Goal: Find specific page/section: Find specific page/section

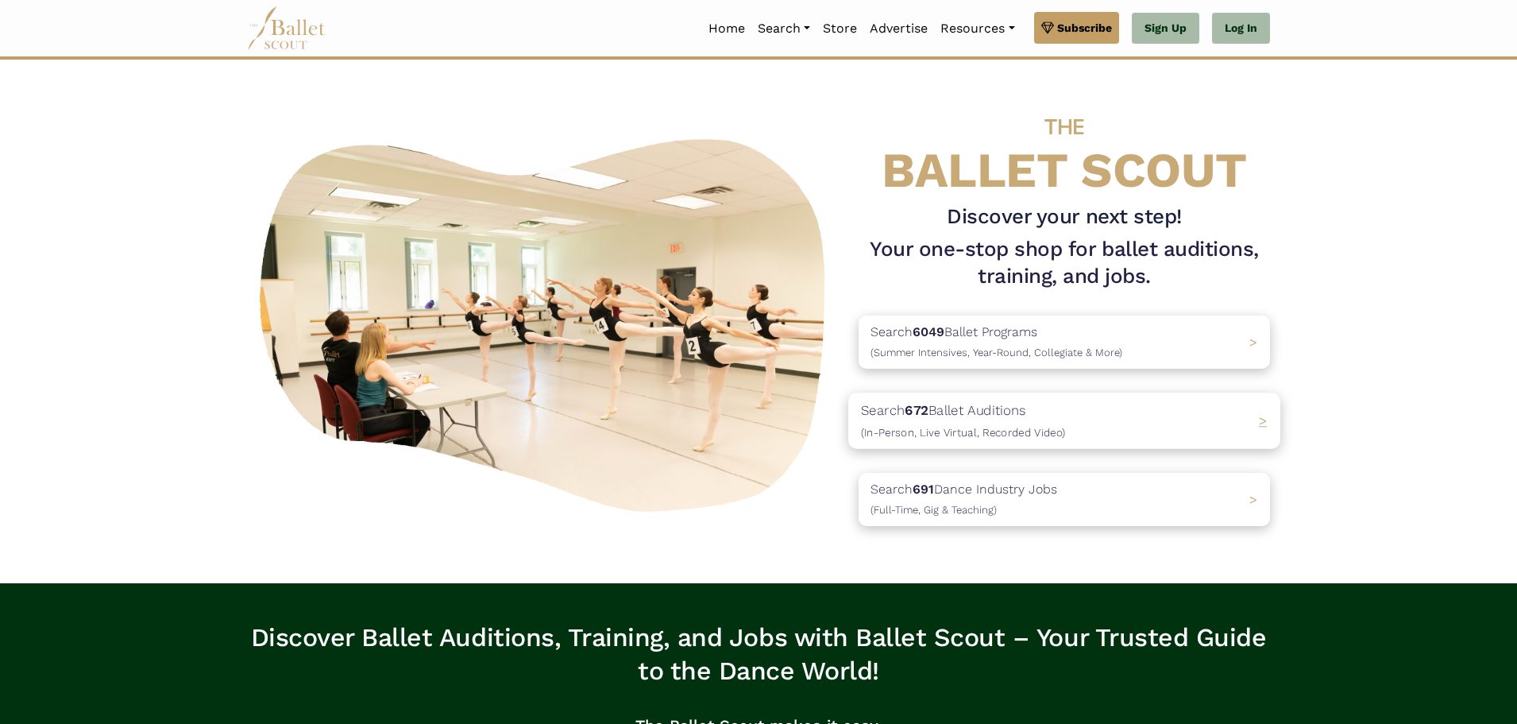
click at [1256, 419] on div "Search 672 Ballet Auditions (In-Person, Live Virtual, Recorded Video) >" at bounding box center [1064, 420] width 432 height 56
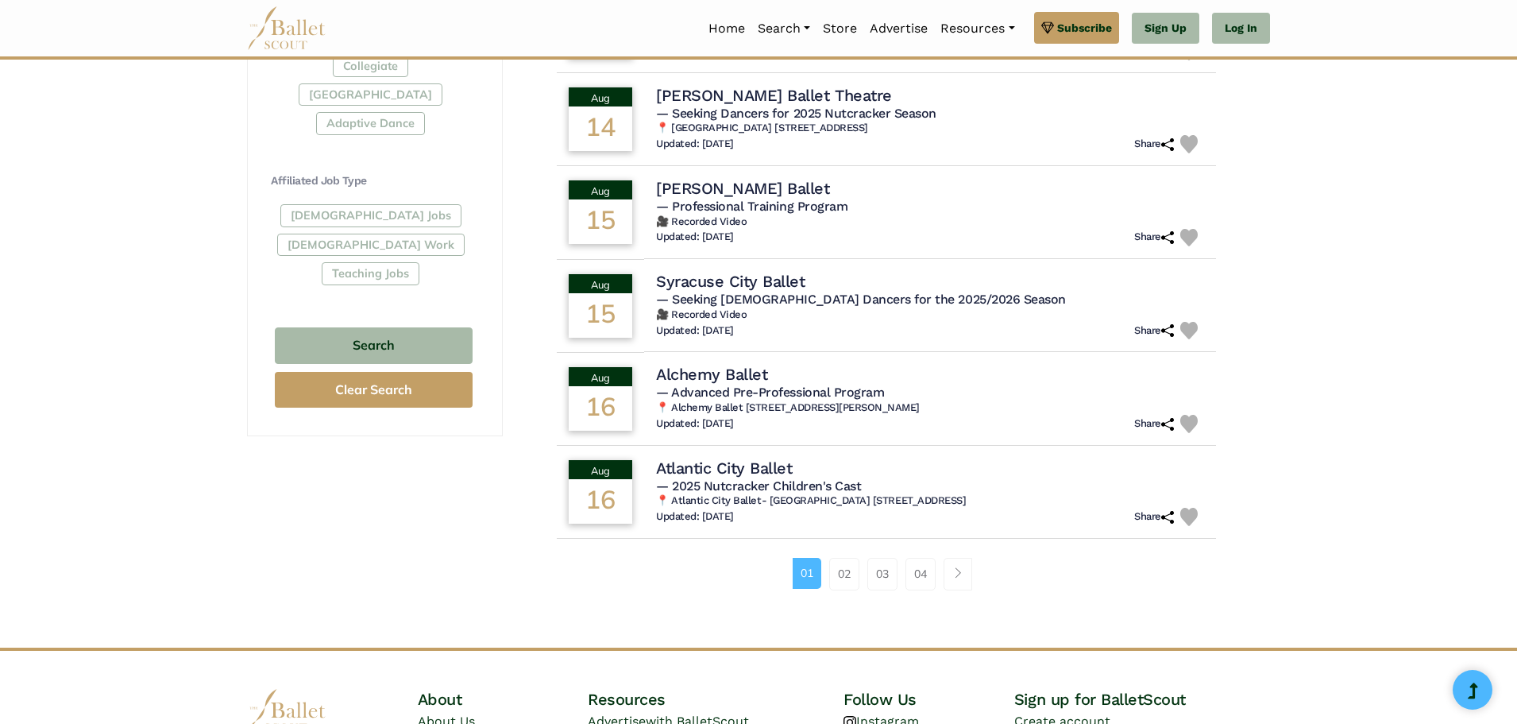
scroll to position [874, 0]
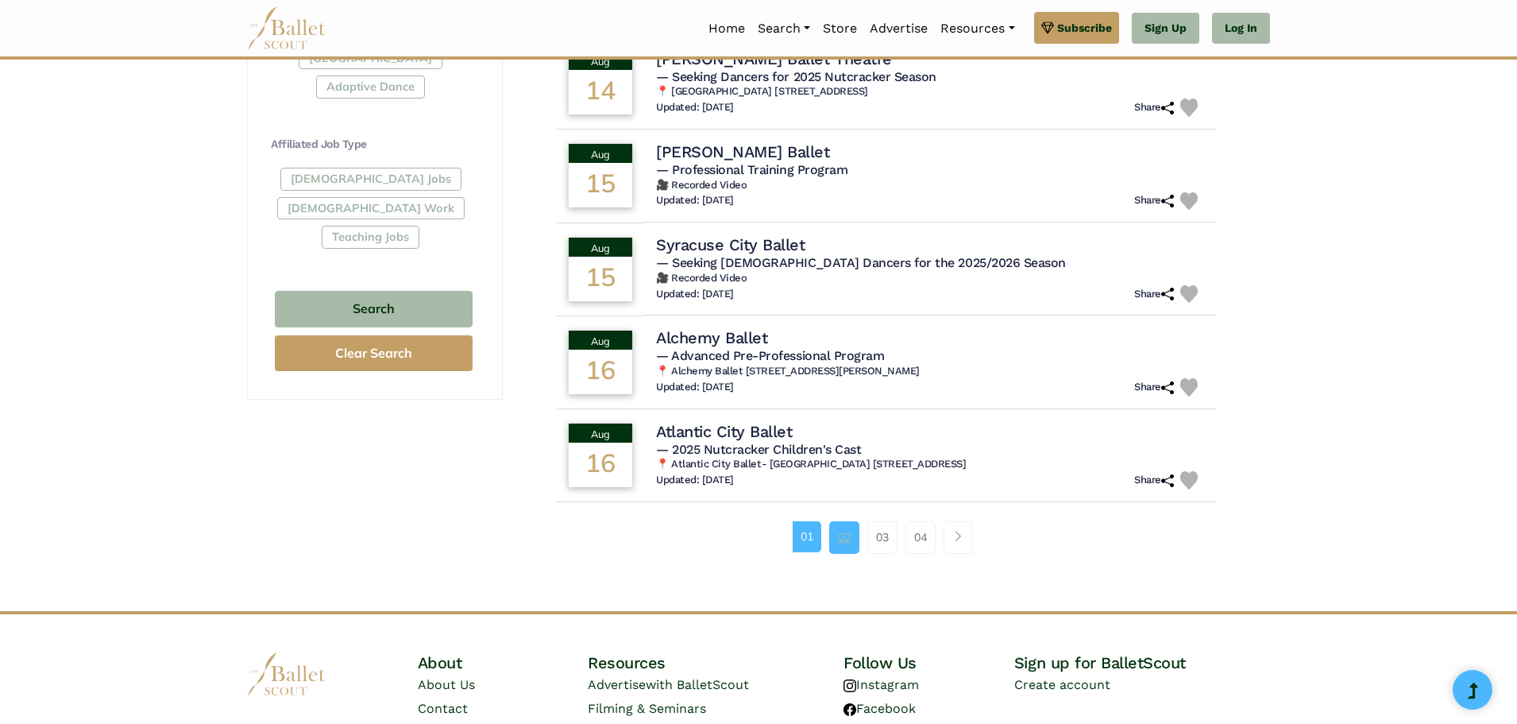
click at [844, 538] on link "02" at bounding box center [844, 537] width 30 height 32
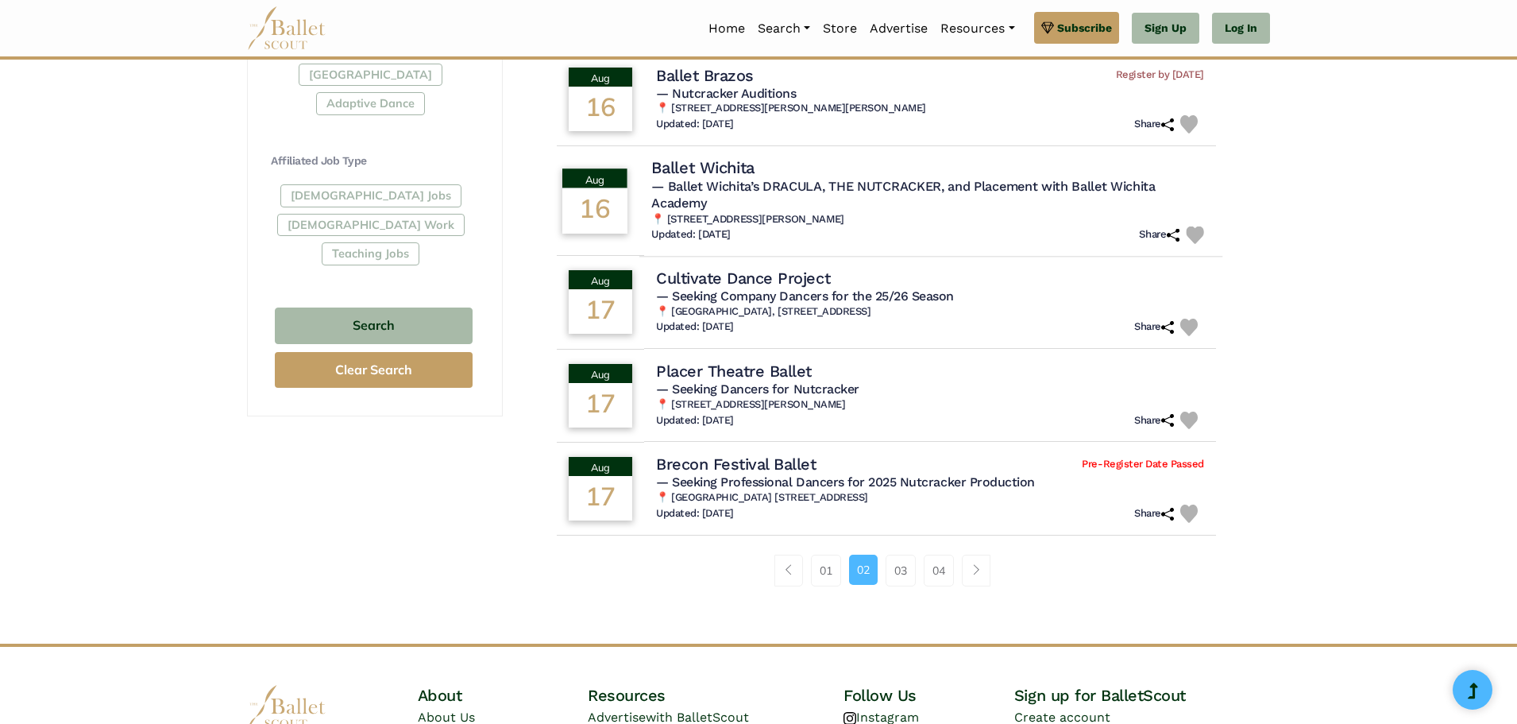
scroll to position [953, 0]
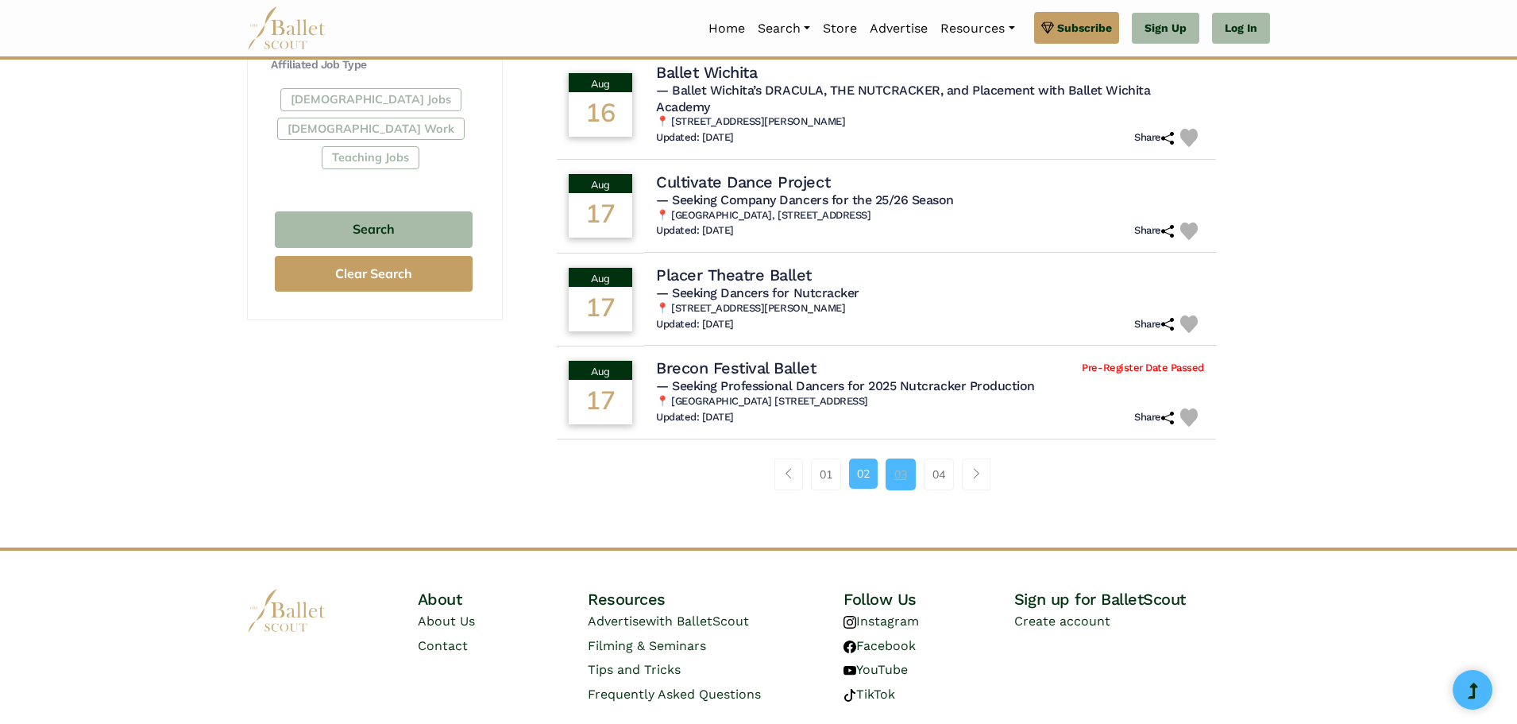
click at [897, 476] on link "03" at bounding box center [901, 474] width 30 height 32
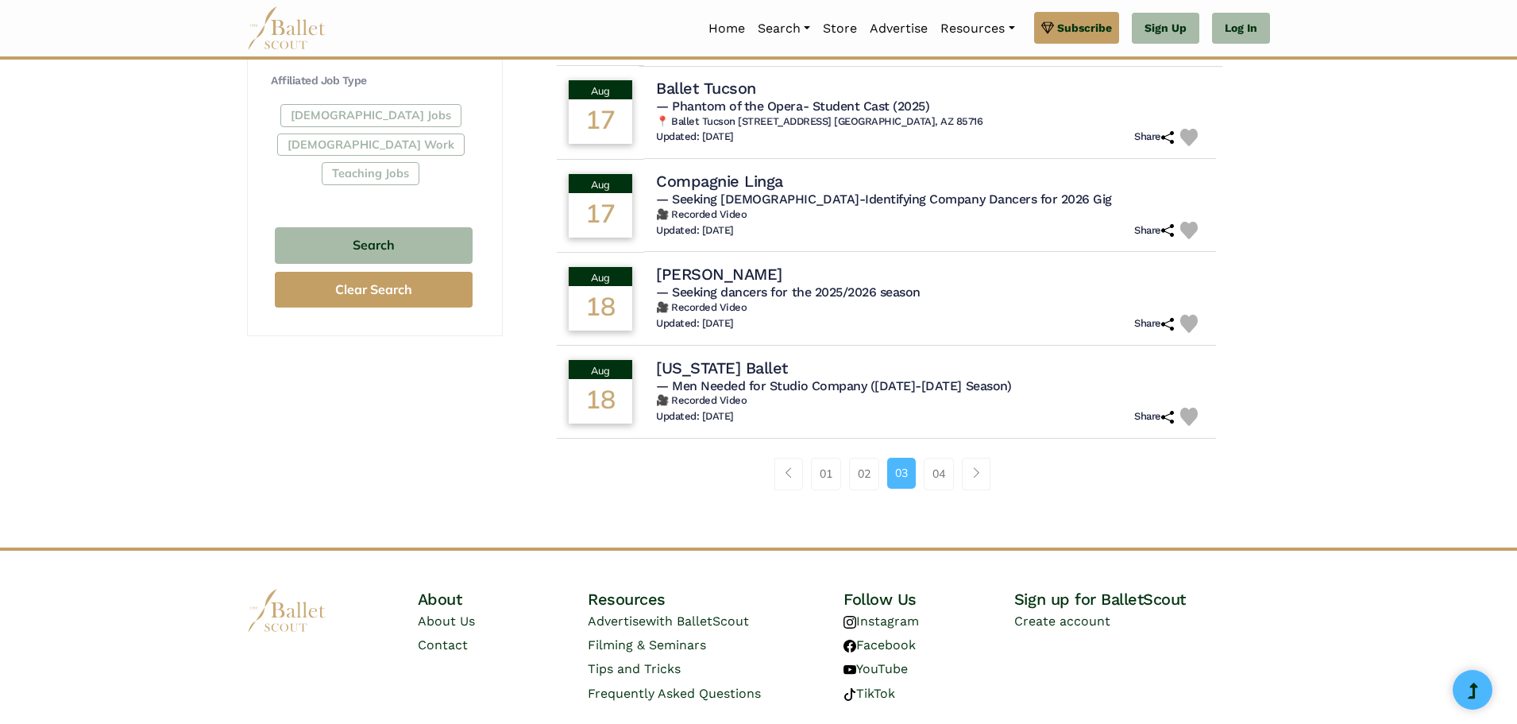
scroll to position [953, 0]
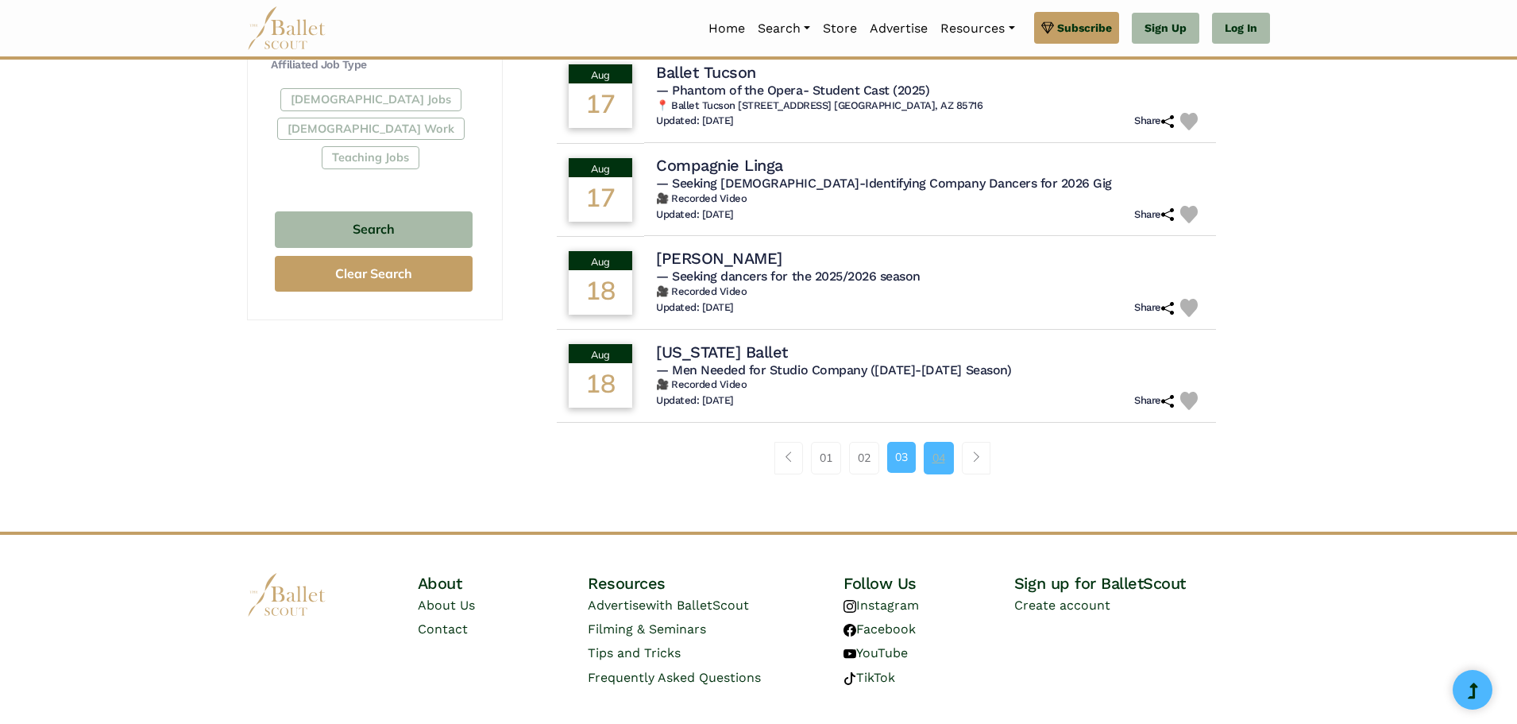
click at [939, 455] on link "04" at bounding box center [939, 458] width 30 height 32
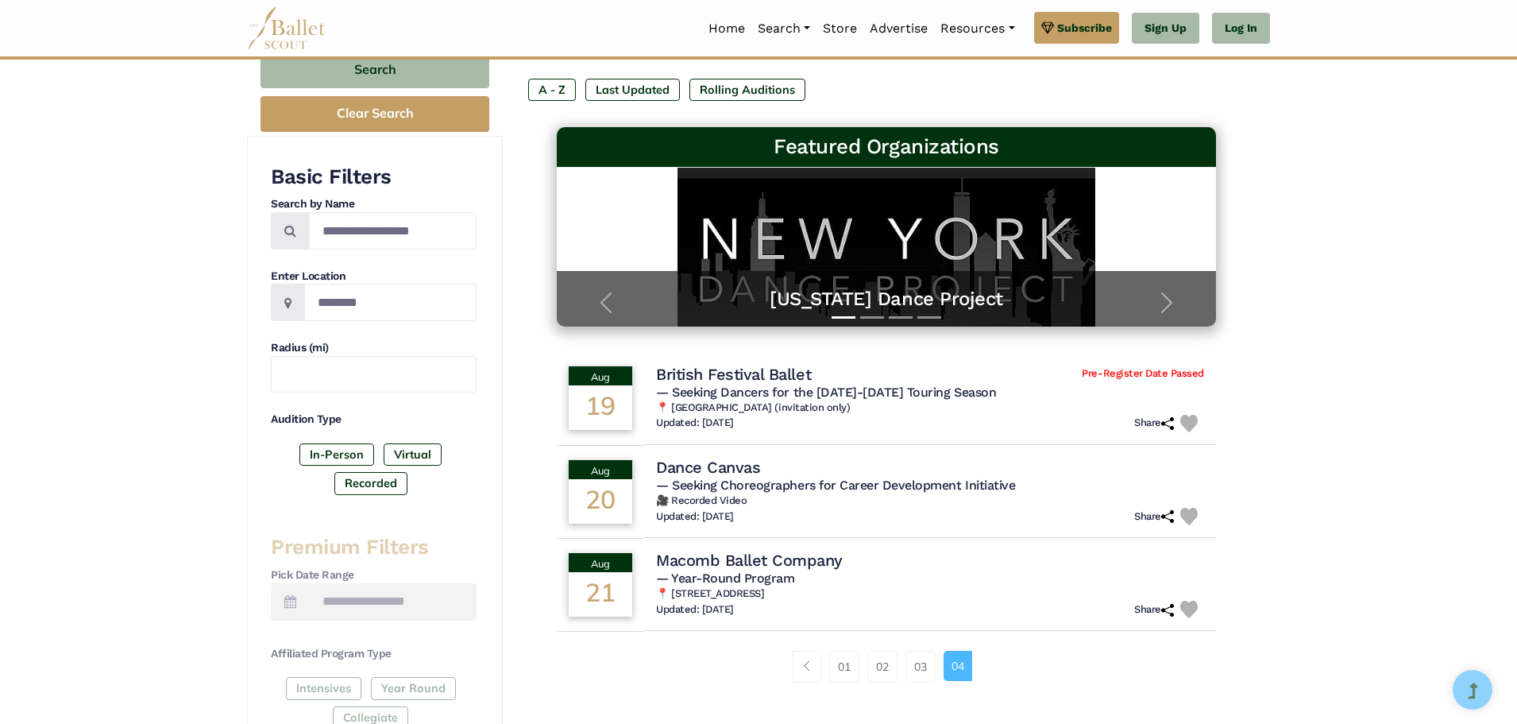
scroll to position [238, 0]
